Goal: Information Seeking & Learning: Learn about a topic

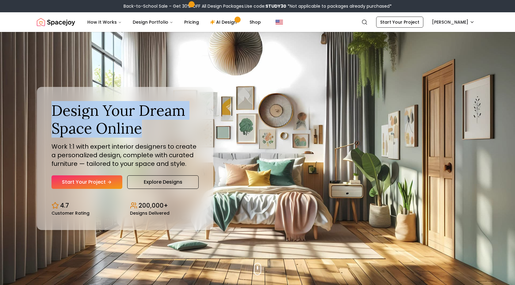
drag, startPoint x: 151, startPoint y: 129, endPoint x: 37, endPoint y: 113, distance: 115.2
click at [37, 113] on div "Design Your Dream Space Online Work 1:1 with expert interior designers to creat…" at bounding box center [125, 158] width 177 height 143
copy h1 "Design Your Dream Space Online"
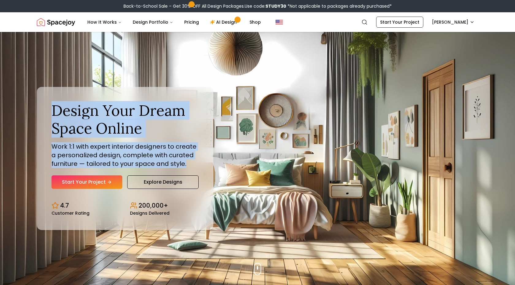
drag, startPoint x: 186, startPoint y: 163, endPoint x: 25, endPoint y: 144, distance: 161.7
click at [16, 142] on div "Design Your Dream Space Online Work 1:1 with expert interior designers to creat…" at bounding box center [257, 158] width 515 height 253
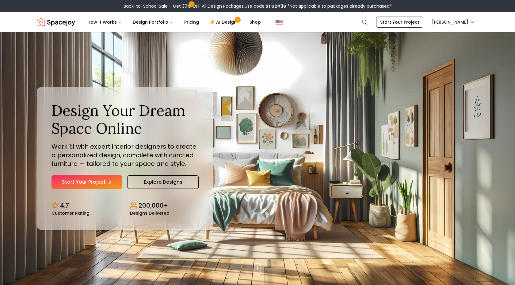
drag, startPoint x: 77, startPoint y: 151, endPoint x: 56, endPoint y: 147, distance: 22.1
click at [77, 151] on p "Work 1:1 with expert interior designers to create a personalized design, comple…" at bounding box center [125, 155] width 147 height 26
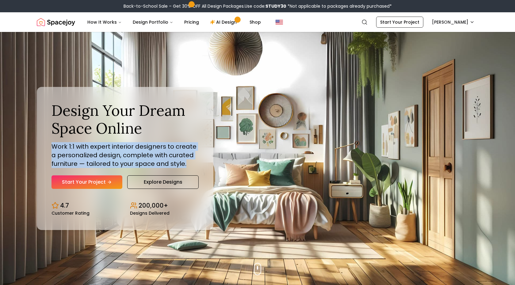
drag, startPoint x: 52, startPoint y: 145, endPoint x: 189, endPoint y: 165, distance: 138.6
click at [188, 165] on p "Work 1:1 with expert interior designers to create a personalized design, comple…" at bounding box center [125, 155] width 147 height 26
copy p "Work 1:1 with expert interior designers to create a personalized design, comple…"
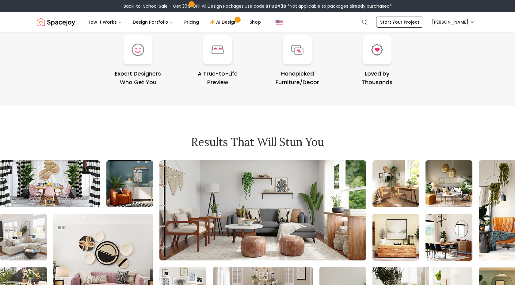
scroll to position [2568, 0]
